Goal: Information Seeking & Learning: Learn about a topic

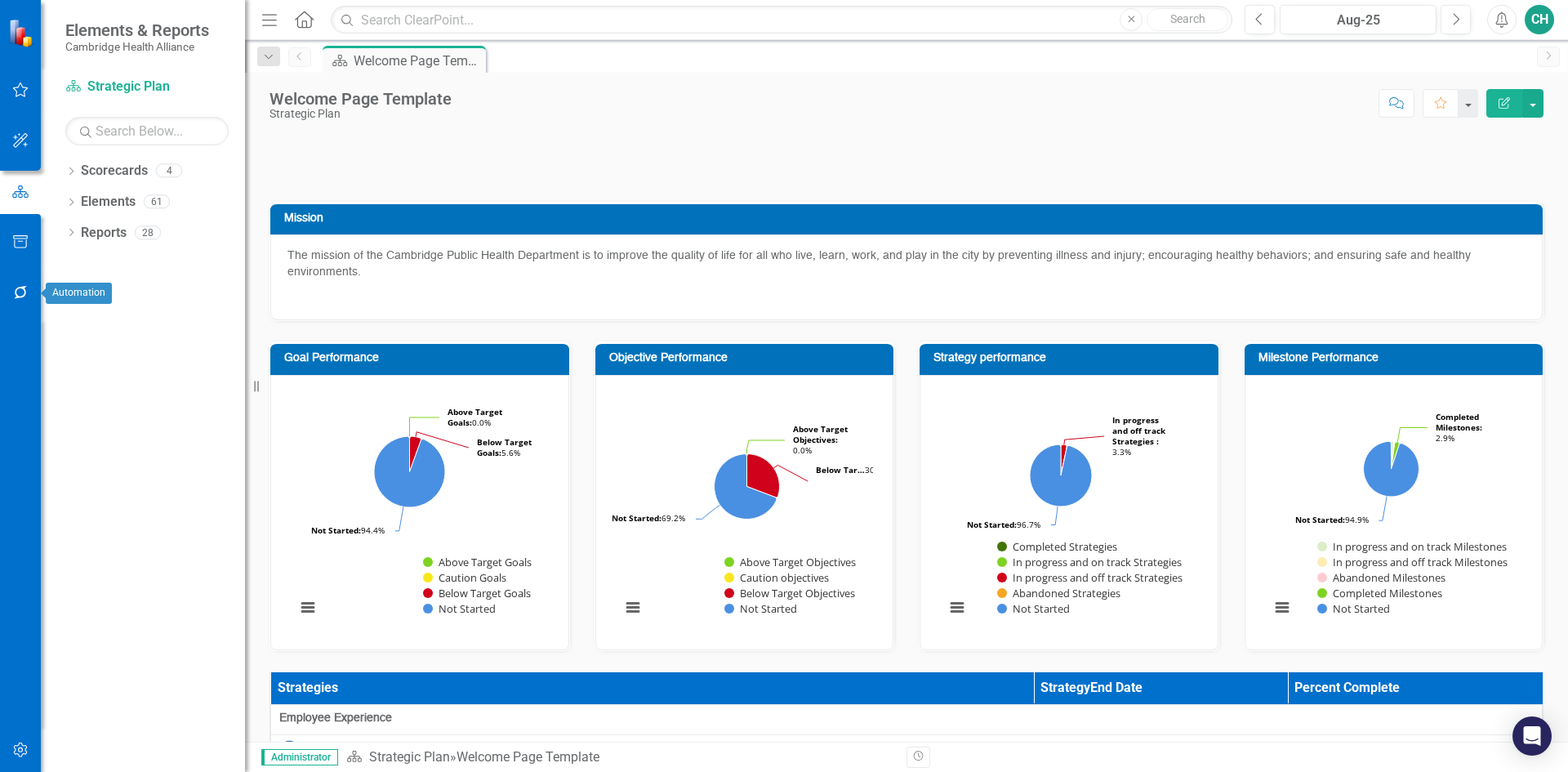
click at [22, 294] on icon "button" at bounding box center [20, 292] width 17 height 13
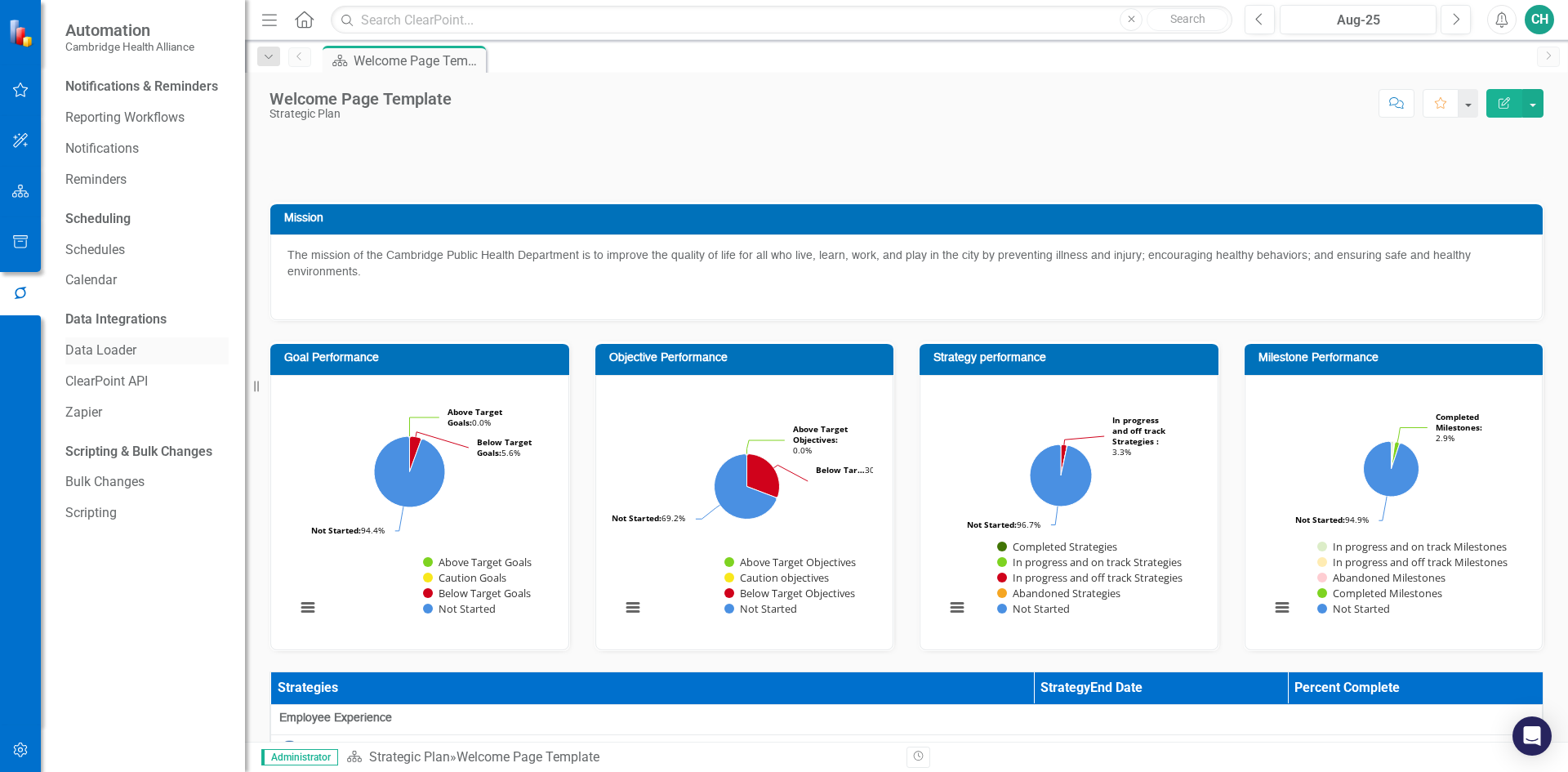
drag, startPoint x: 104, startPoint y: 344, endPoint x: 168, endPoint y: 342, distance: 64.0
click at [104, 344] on link "Data Loader" at bounding box center [147, 350] width 164 height 19
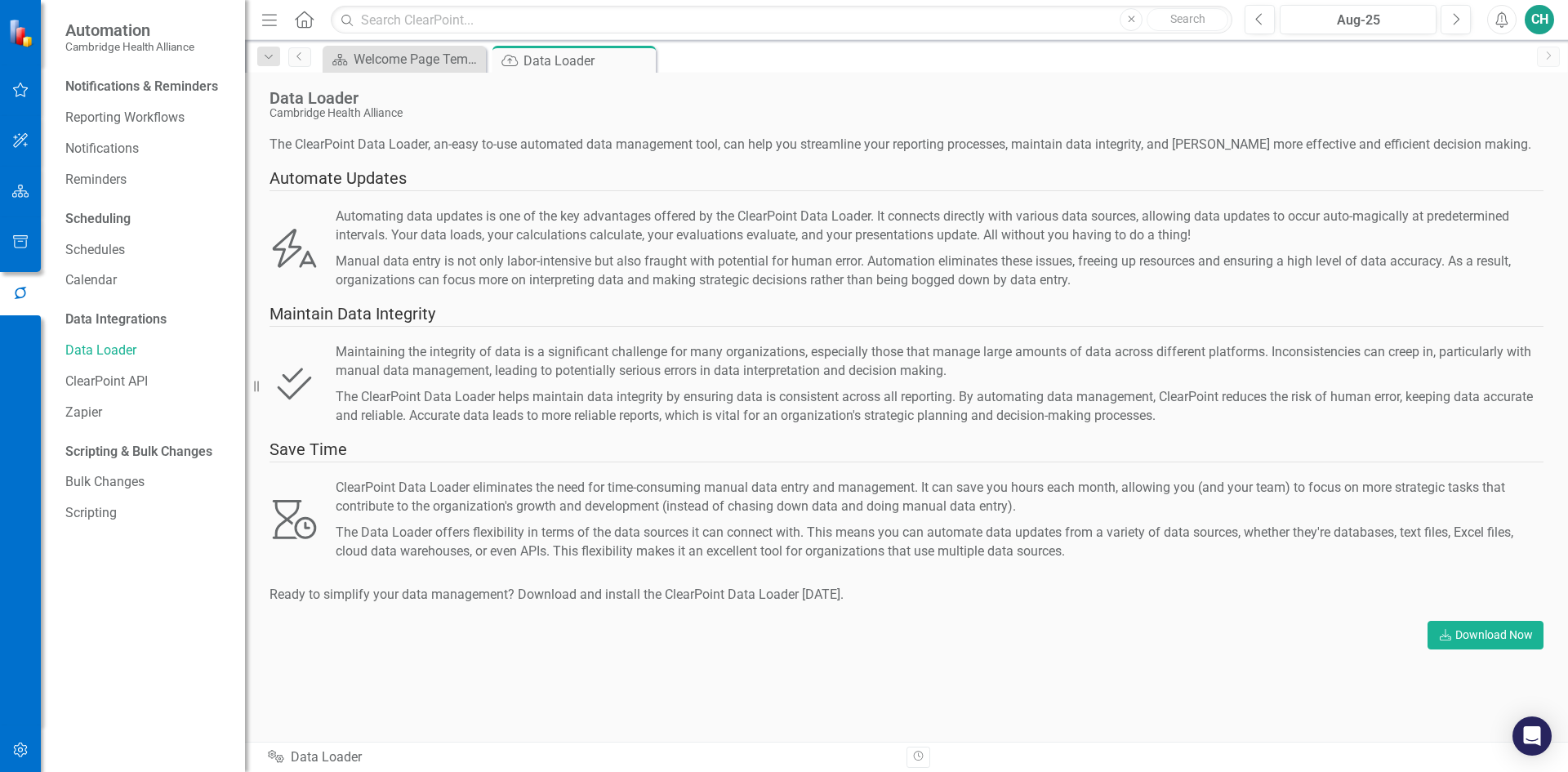
click at [19, 186] on icon "button" at bounding box center [20, 191] width 17 height 13
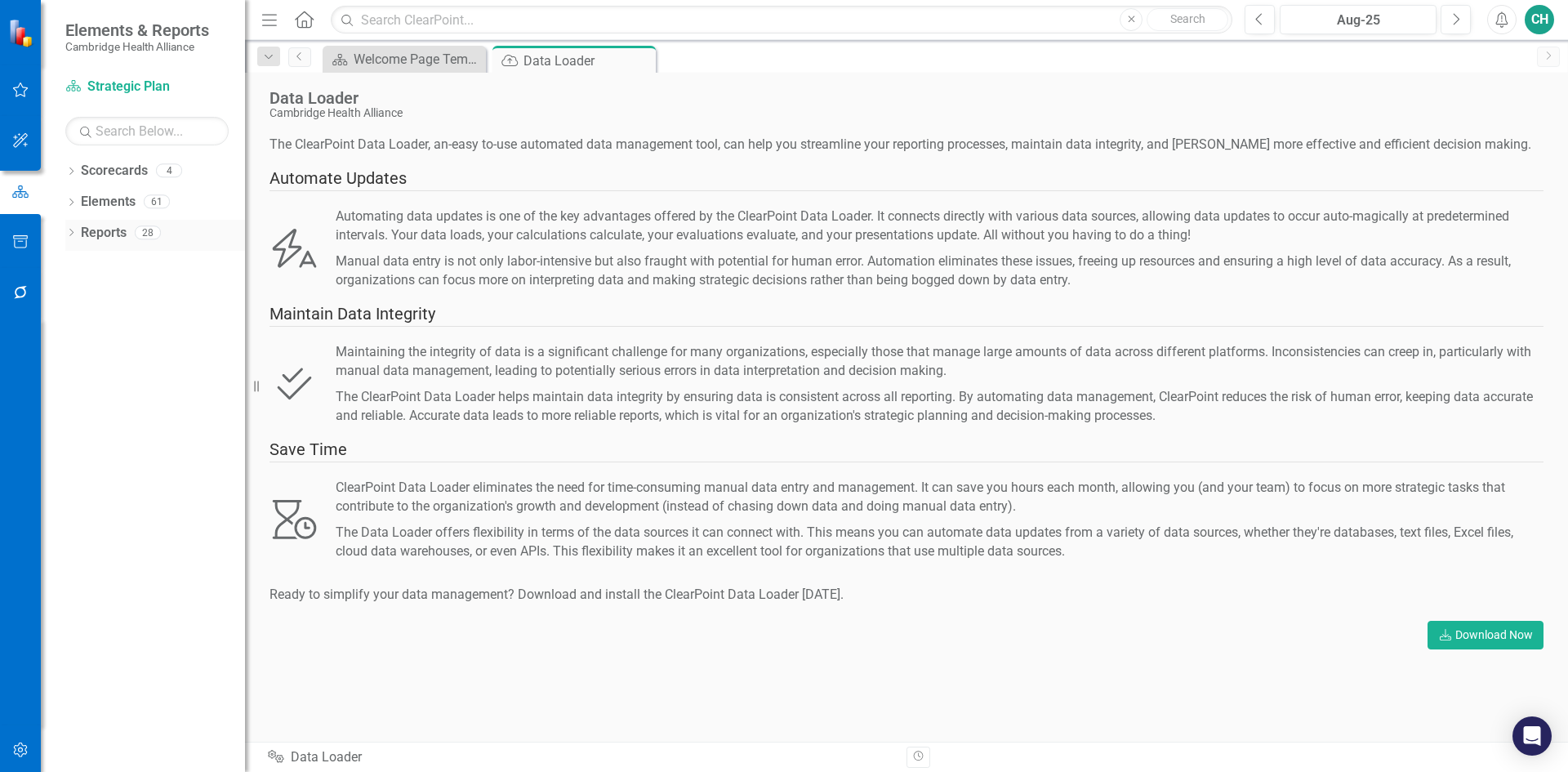
click at [98, 229] on link "Reports" at bounding box center [103, 233] width 45 height 19
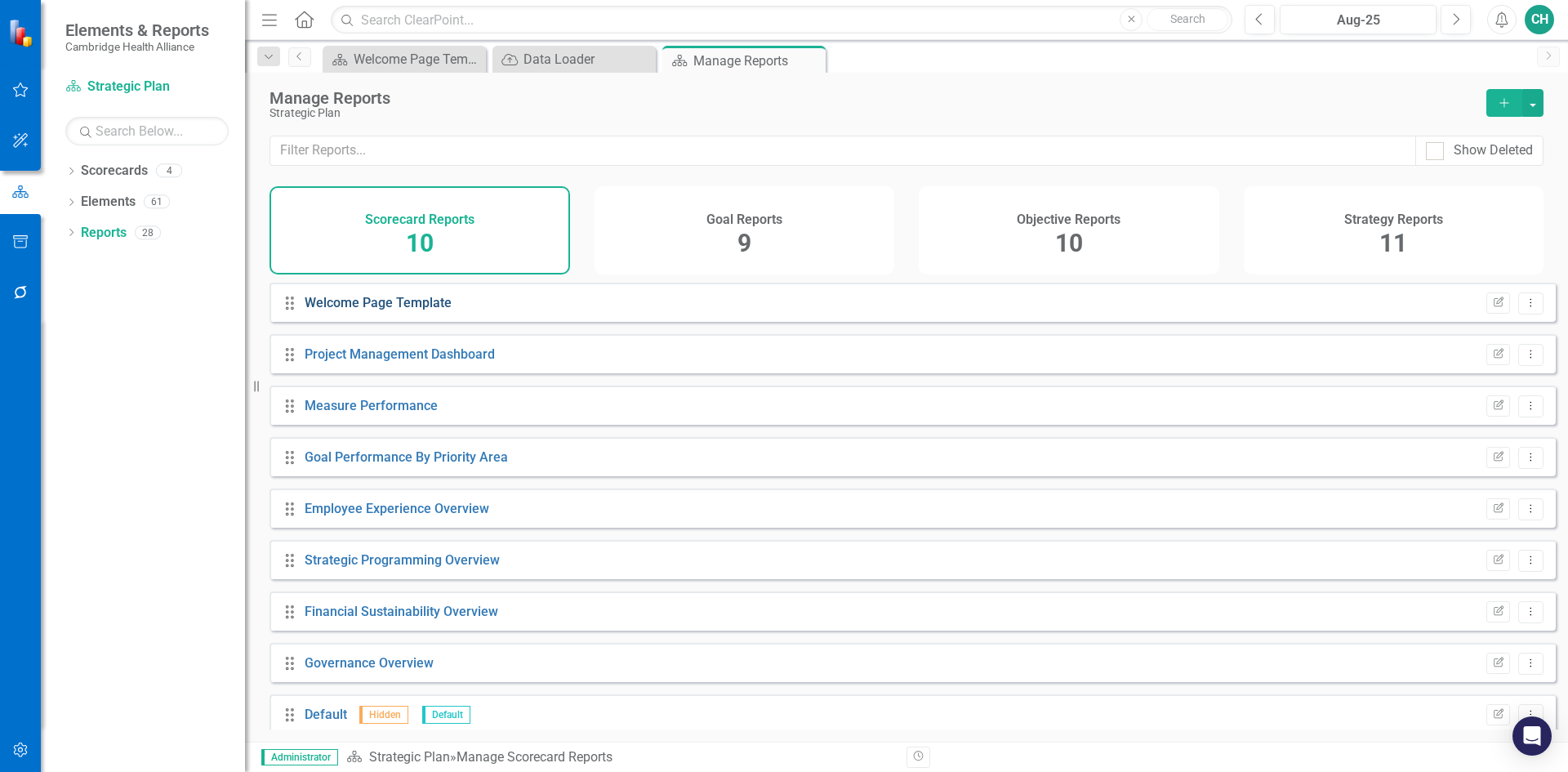
click at [414, 310] on link "Welcome Page Template" at bounding box center [377, 302] width 147 height 15
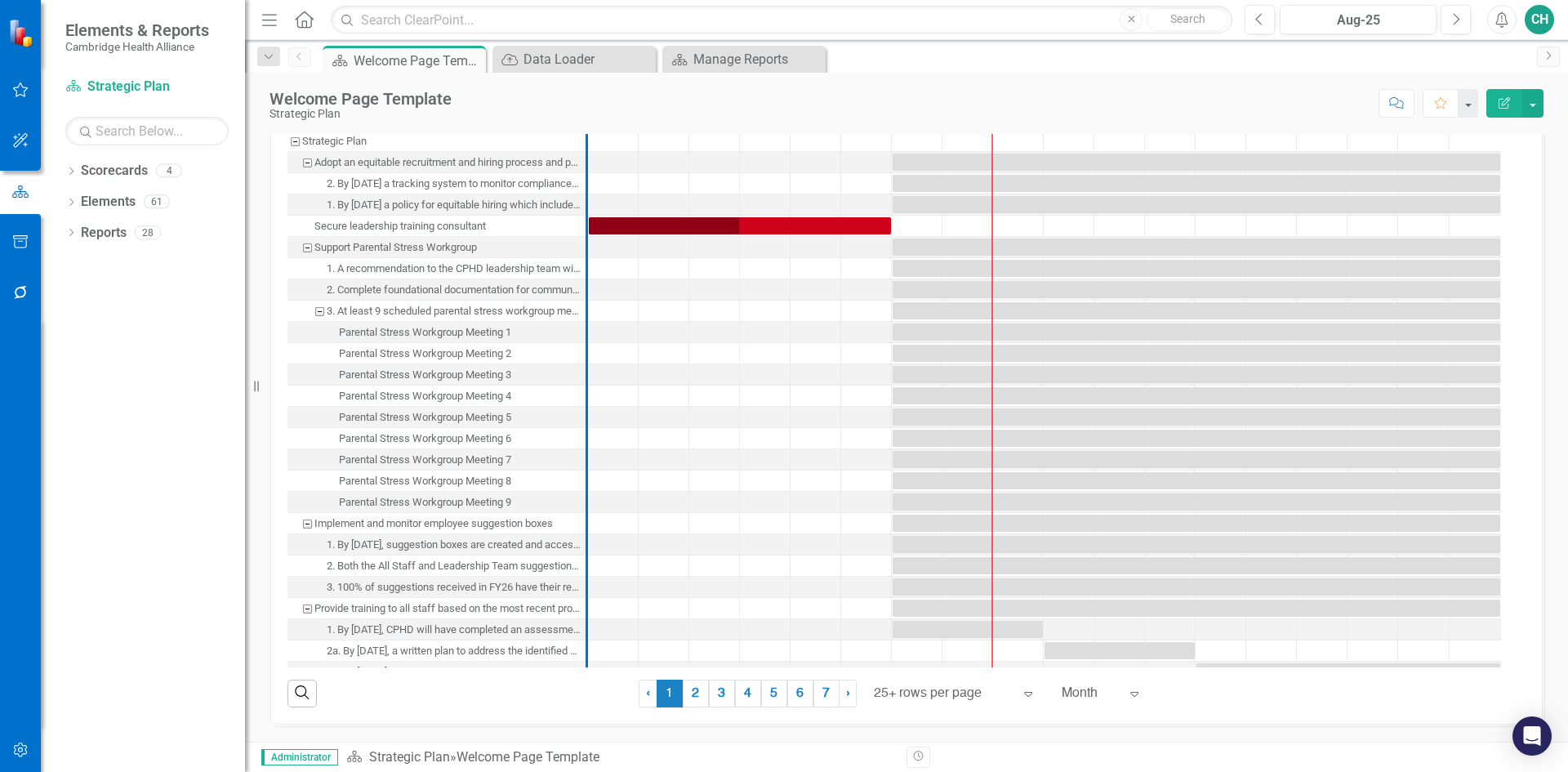
scroll to position [1422, 0]
click at [71, 230] on icon at bounding box center [71, 232] width 4 height 7
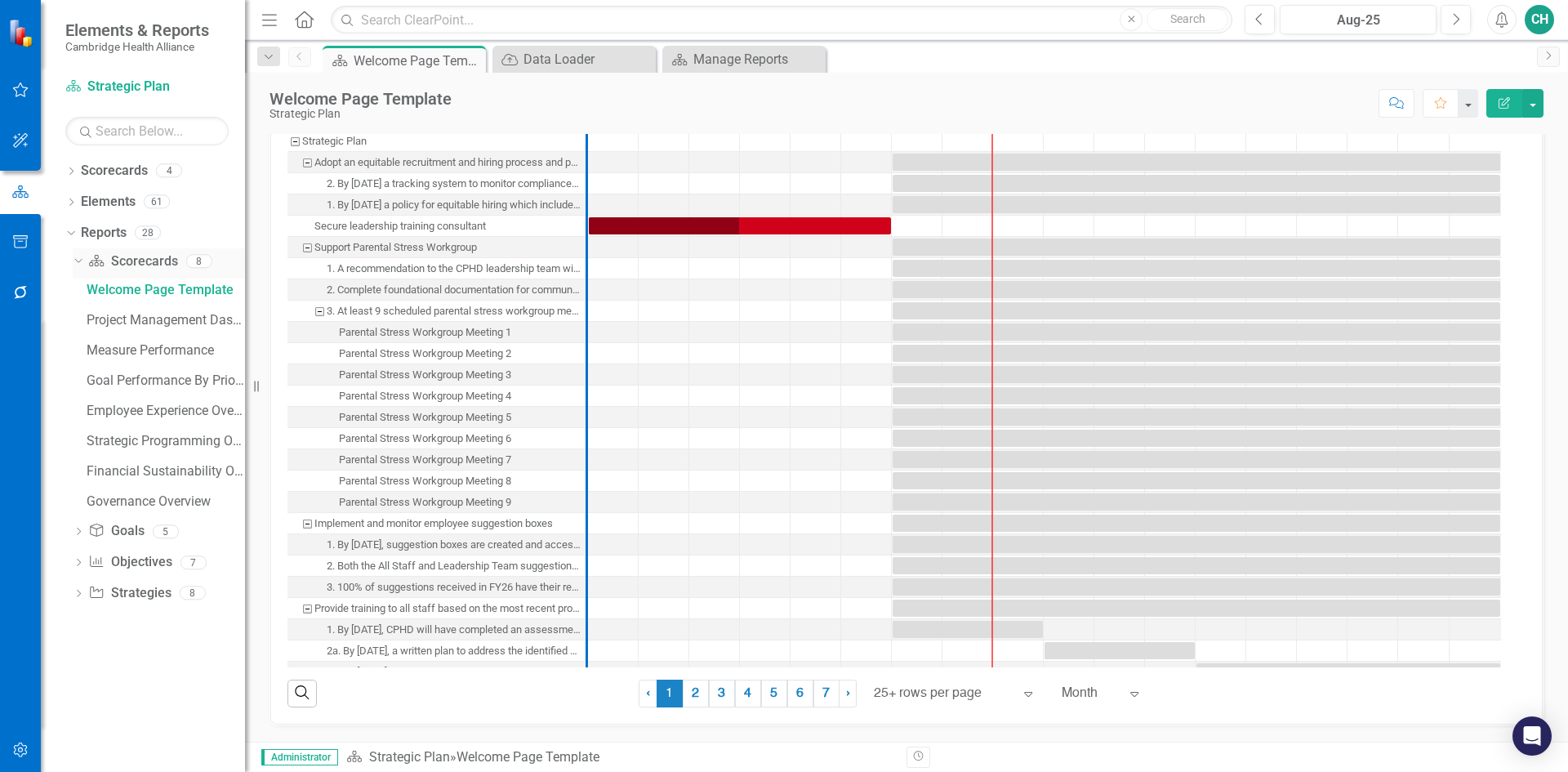
click at [134, 259] on link "Scorecard Scorecards" at bounding box center [133, 261] width 89 height 19
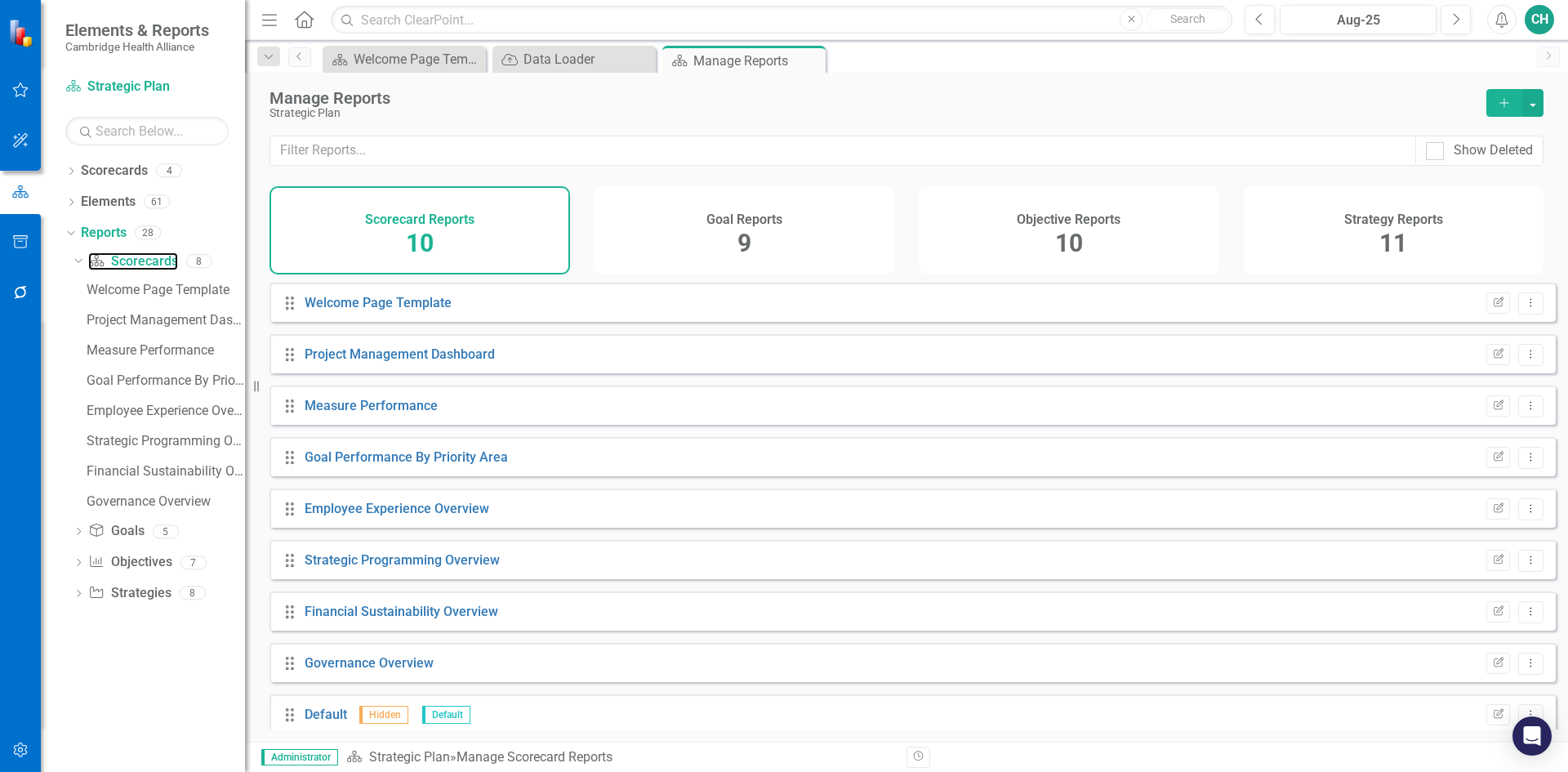
scroll to position [68, 0]
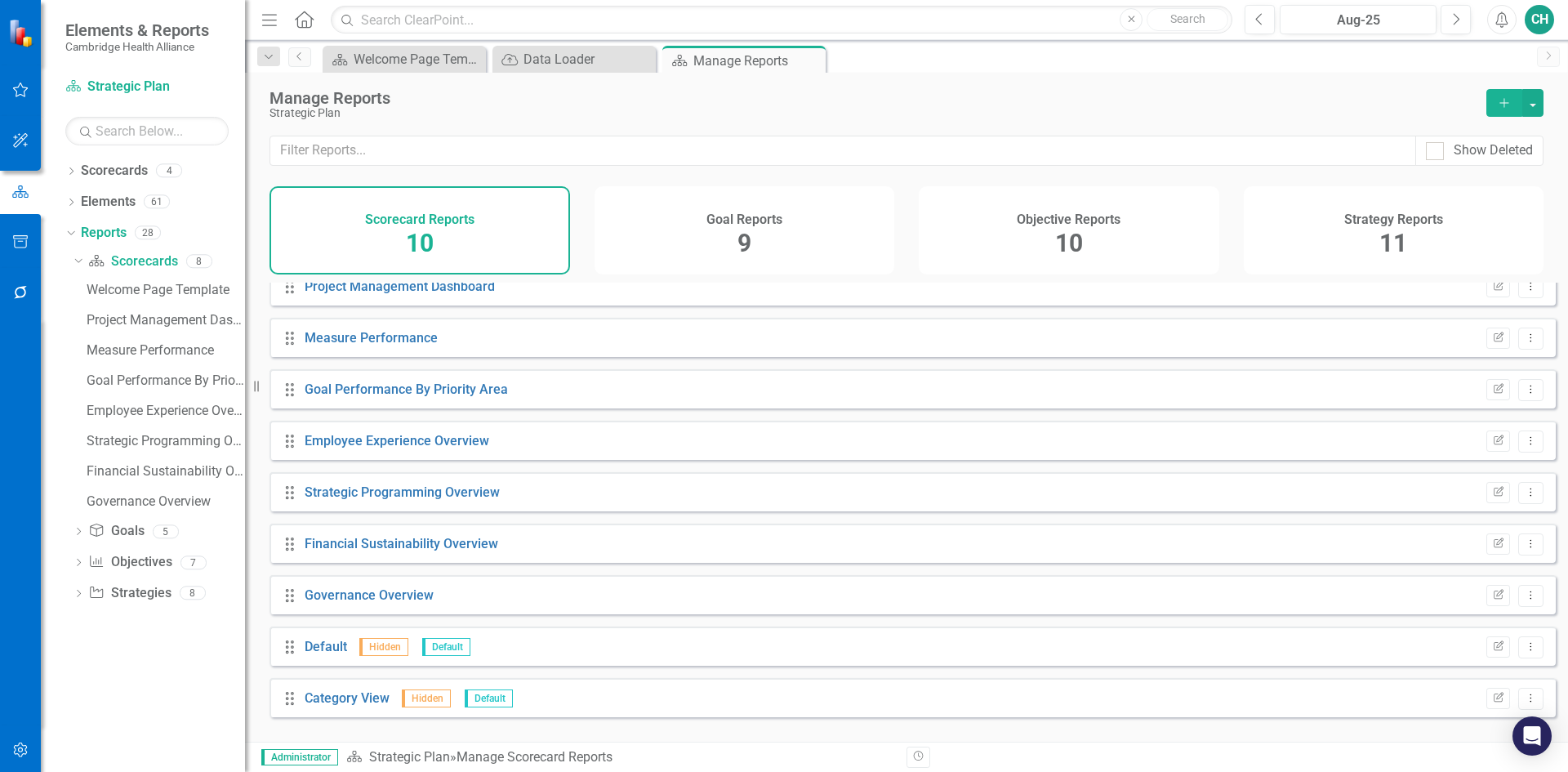
click at [1047, 241] on div "Objective Reports 10" at bounding box center [1069, 229] width 301 height 88
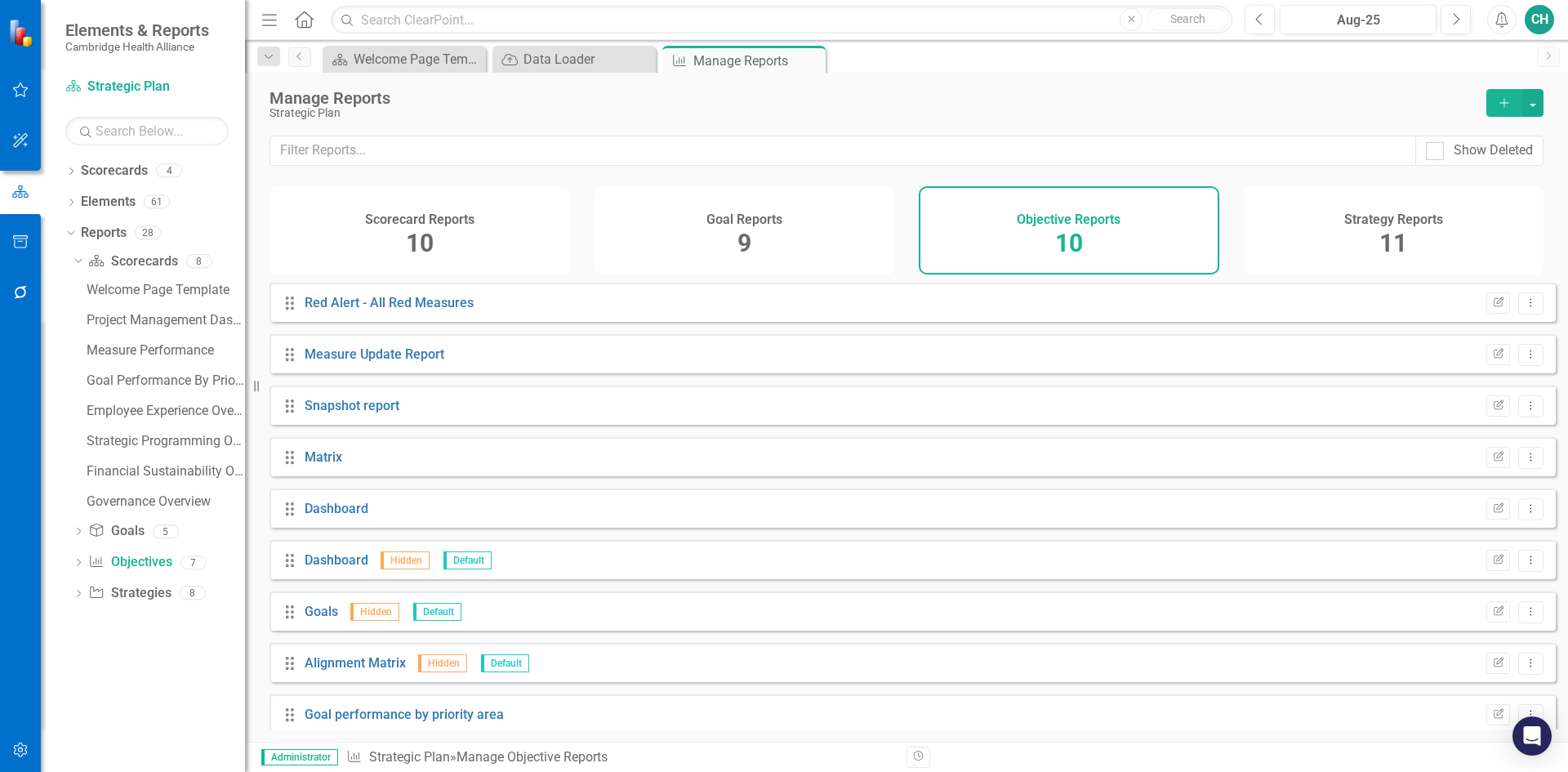
click at [1534, 29] on div "CH" at bounding box center [1539, 20] width 29 height 29
click at [1531, 115] on link "Help Support Center" at bounding box center [1488, 113] width 129 height 30
